Goal: Task Accomplishment & Management: Manage account settings

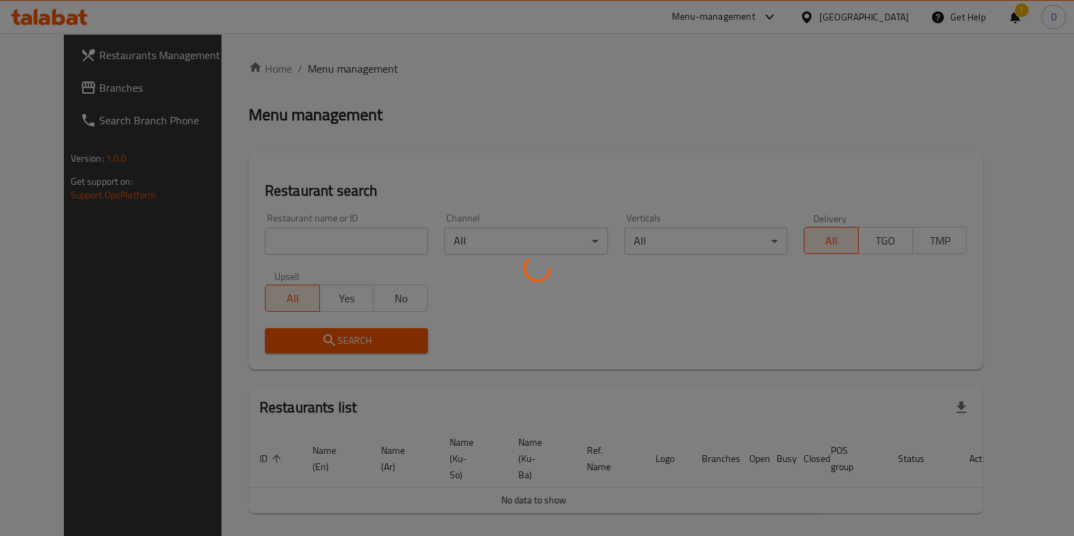
click at [342, 255] on div at bounding box center [537, 268] width 1074 height 536
click at [349, 241] on div at bounding box center [537, 268] width 1074 height 536
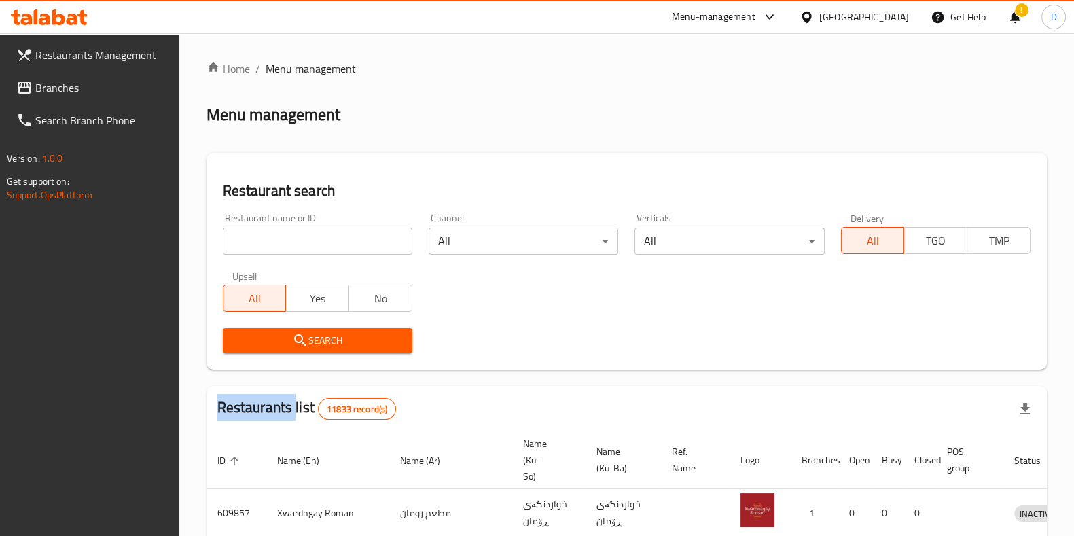
click at [349, 240] on div at bounding box center [537, 268] width 1074 height 536
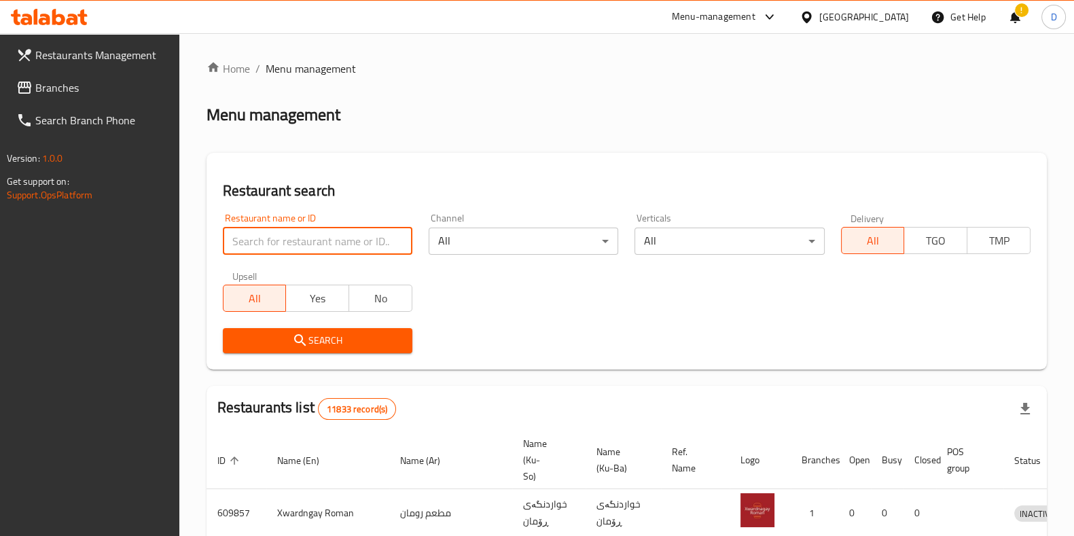
click at [349, 240] on input "search" at bounding box center [317, 240] width 189 height 27
type input "mam abd"
click button "Search" at bounding box center [317, 340] width 189 height 25
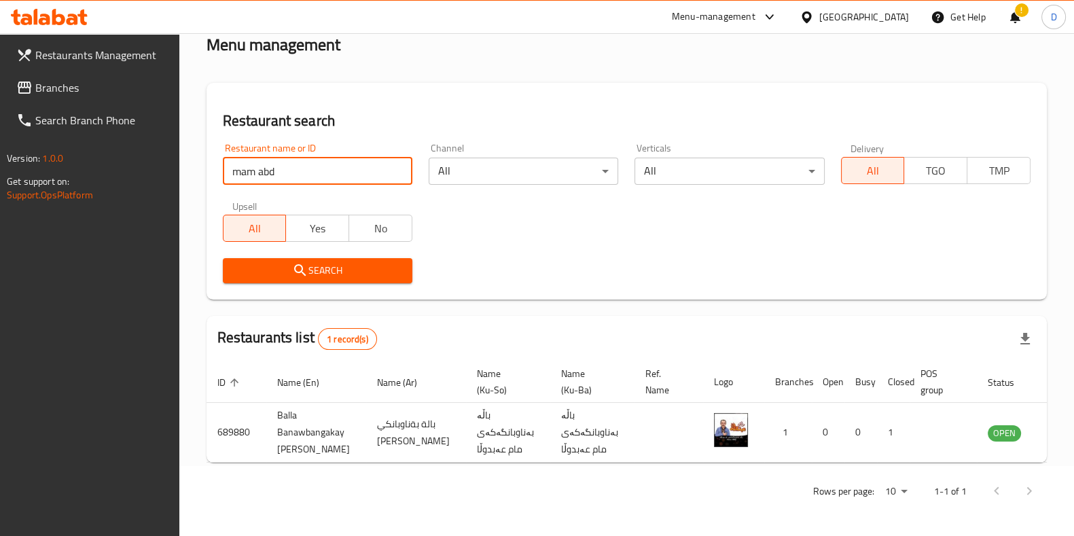
scroll to position [89, 0]
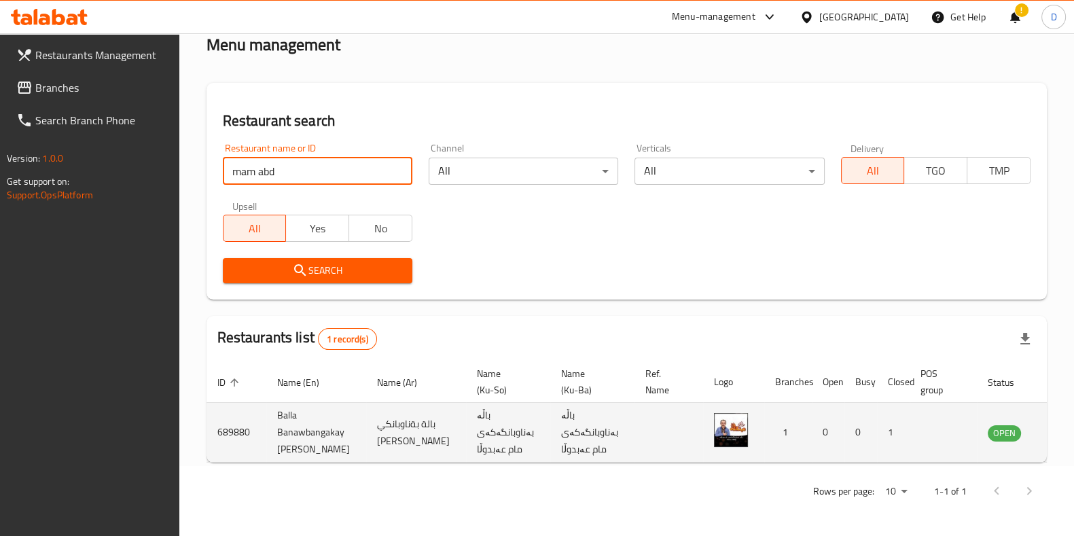
click at [1059, 424] on icon "enhanced table" at bounding box center [1067, 432] width 16 height 16
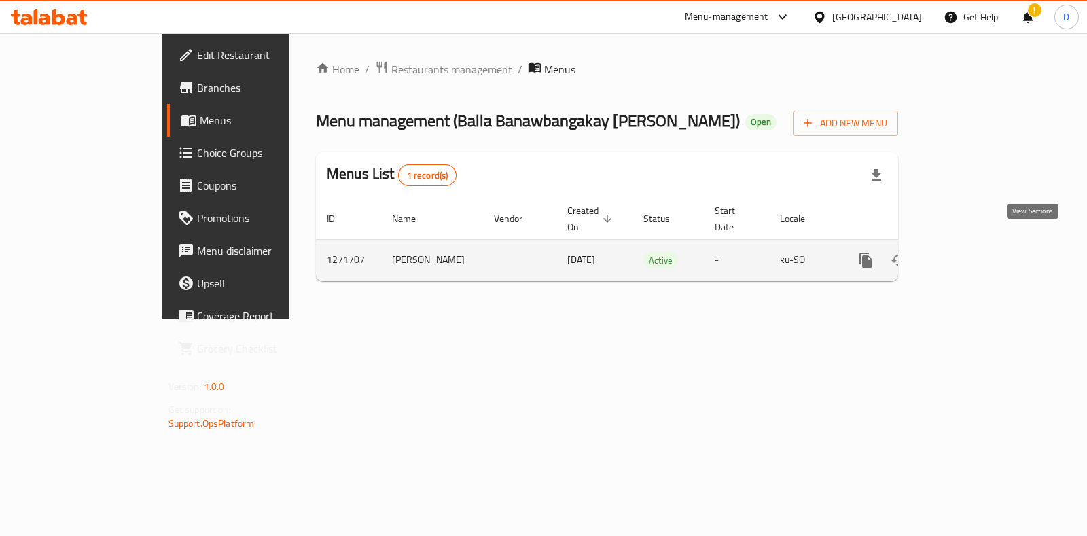
click at [972, 252] on icon "enhanced table" at bounding box center [963, 260] width 16 height 16
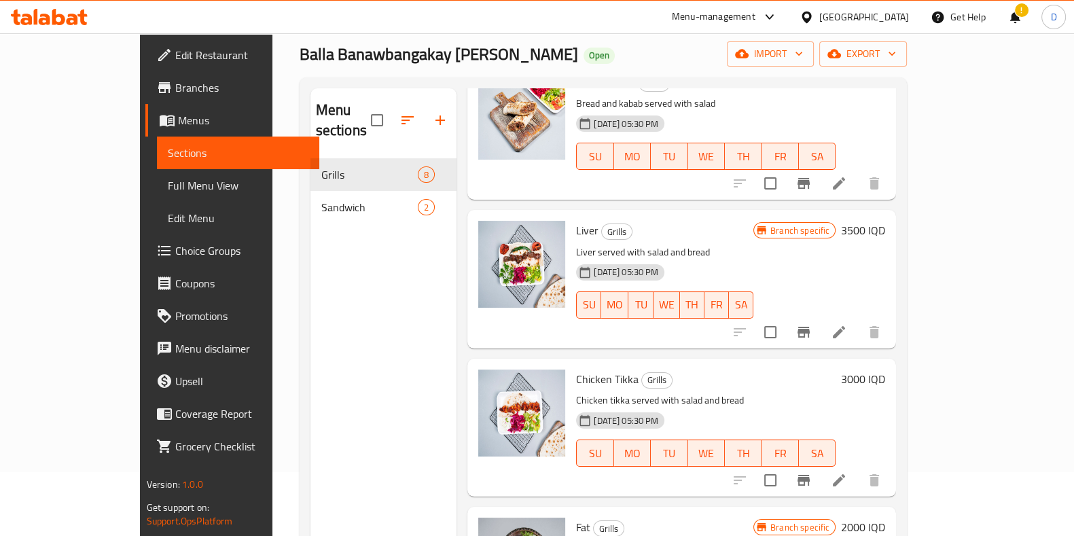
scroll to position [190, 0]
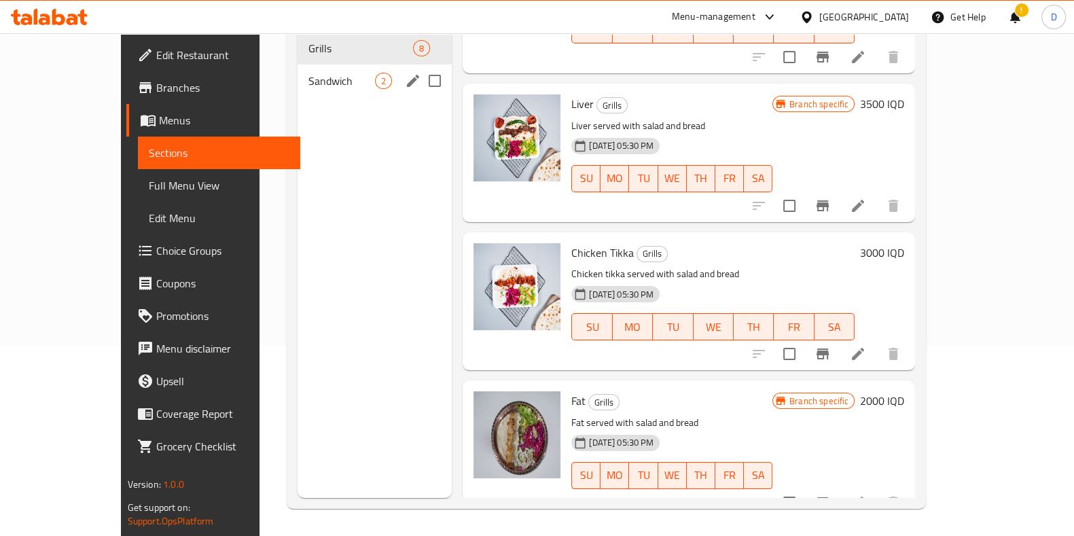
click at [313, 73] on div "Sandwich 2" at bounding box center [374, 81] width 154 height 33
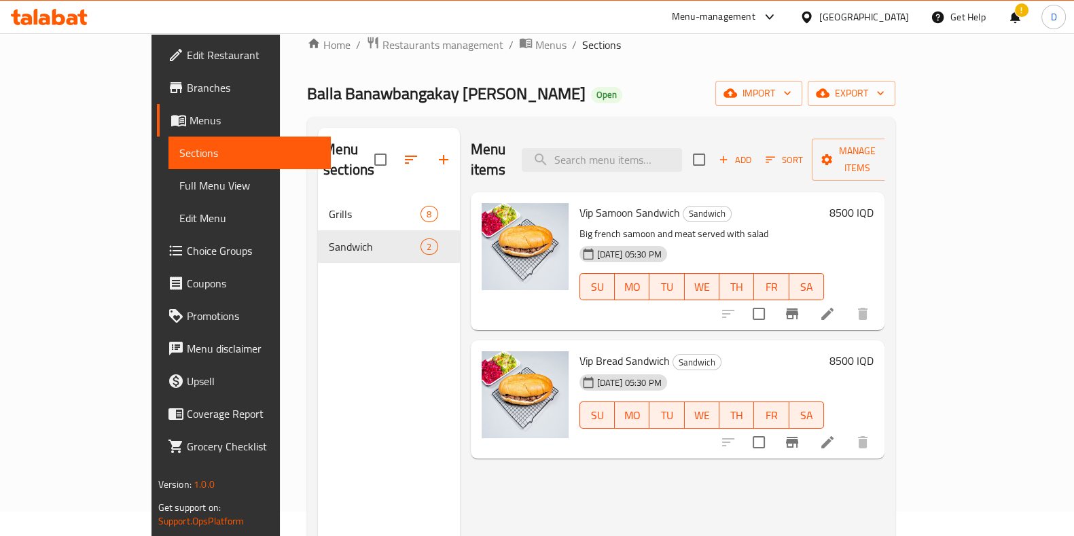
scroll to position [24, 0]
